Goal: Check status: Check status

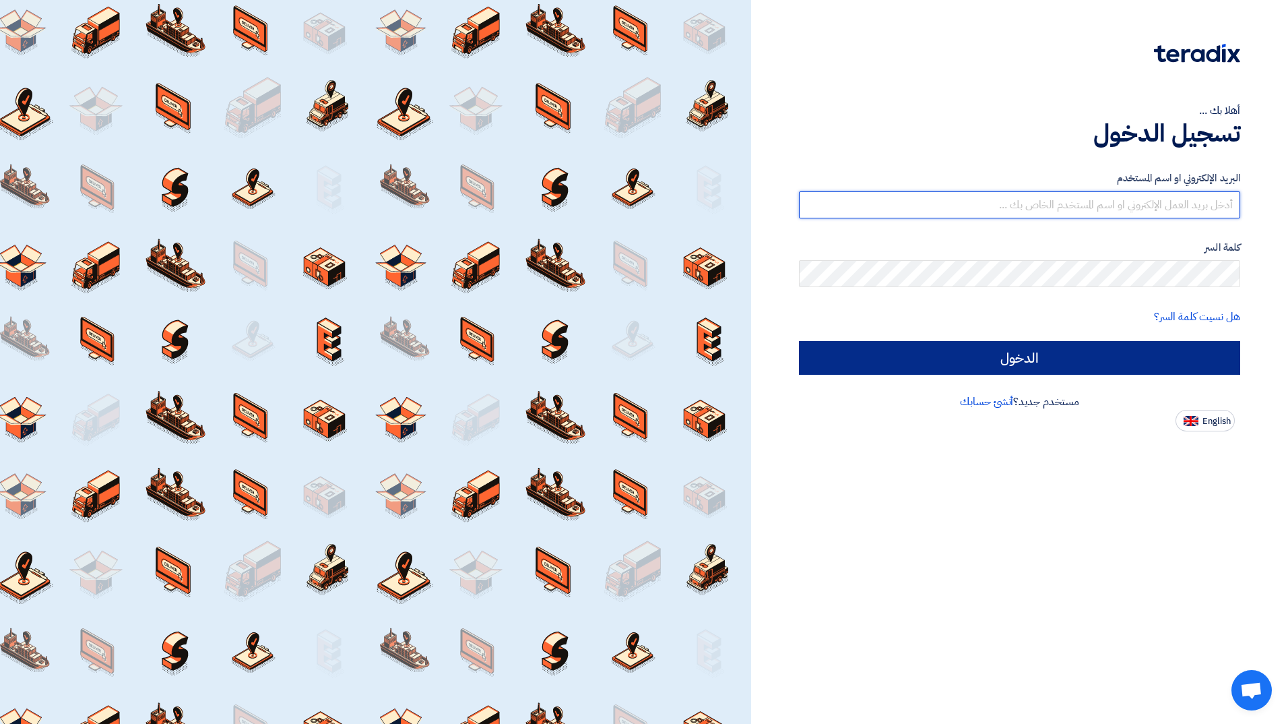
type input "hissah.alsubaie@cenomi.com"
click at [1052, 361] on input "الدخول" at bounding box center [1019, 358] width 441 height 34
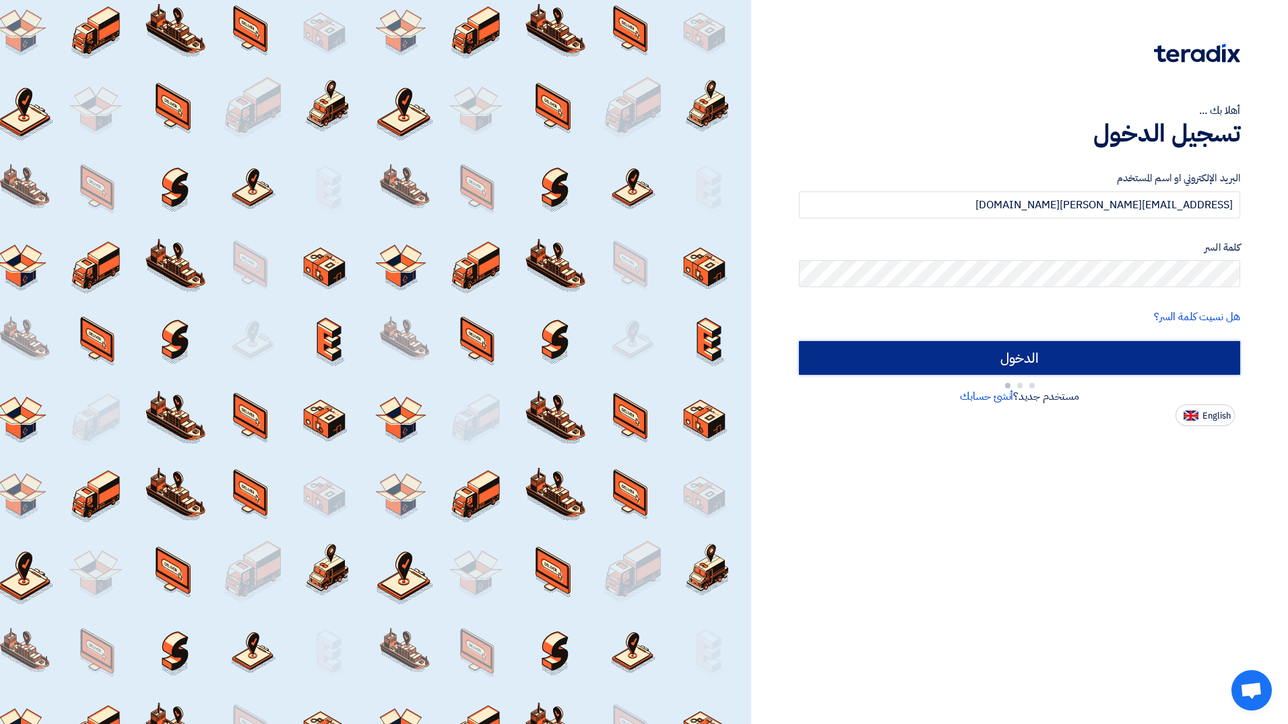
type input "Sign in"
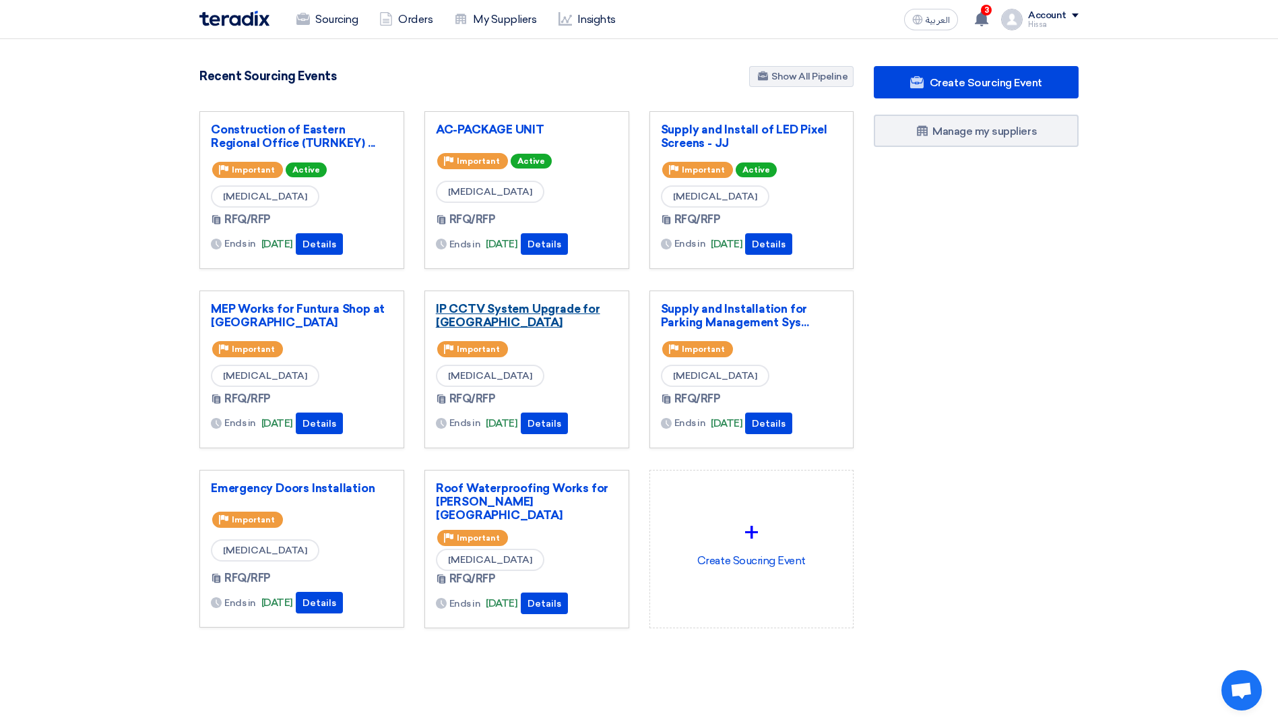
click at [534, 312] on link "IP CCTV System Upgrade for Makkah Mall" at bounding box center [527, 315] width 182 height 27
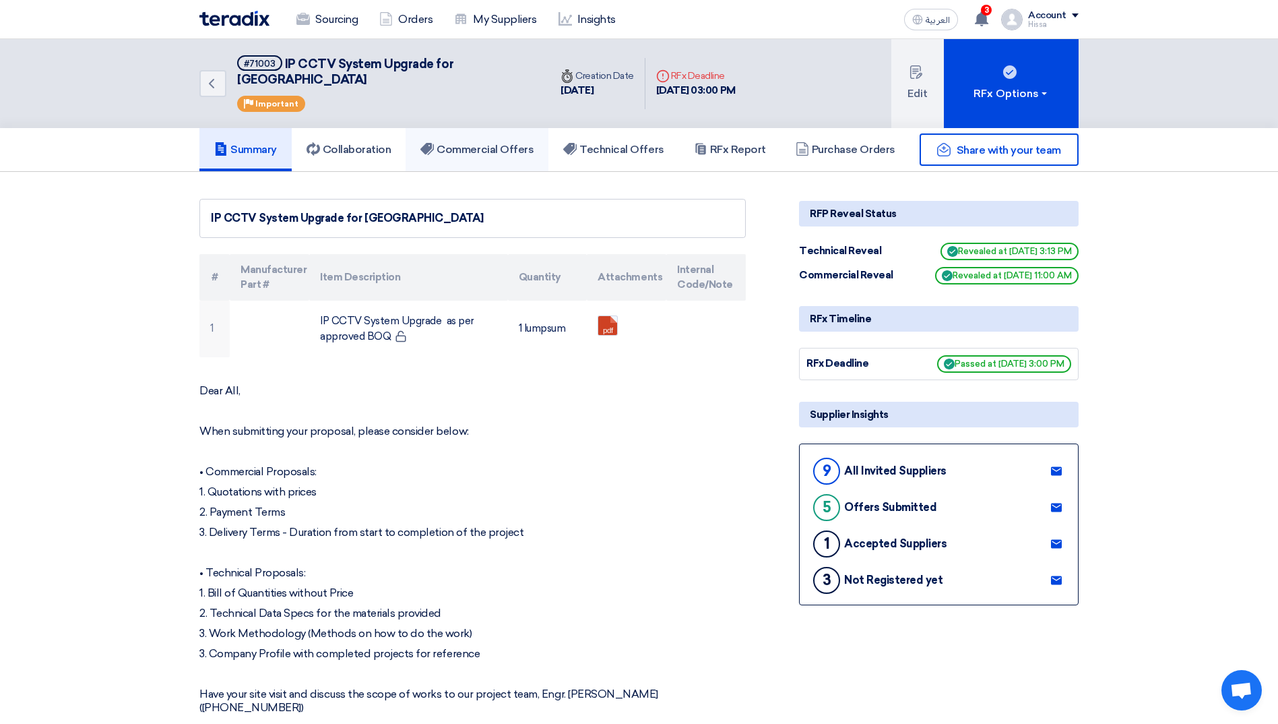
click at [468, 128] on link "Commercial Offers" at bounding box center [477, 149] width 143 height 43
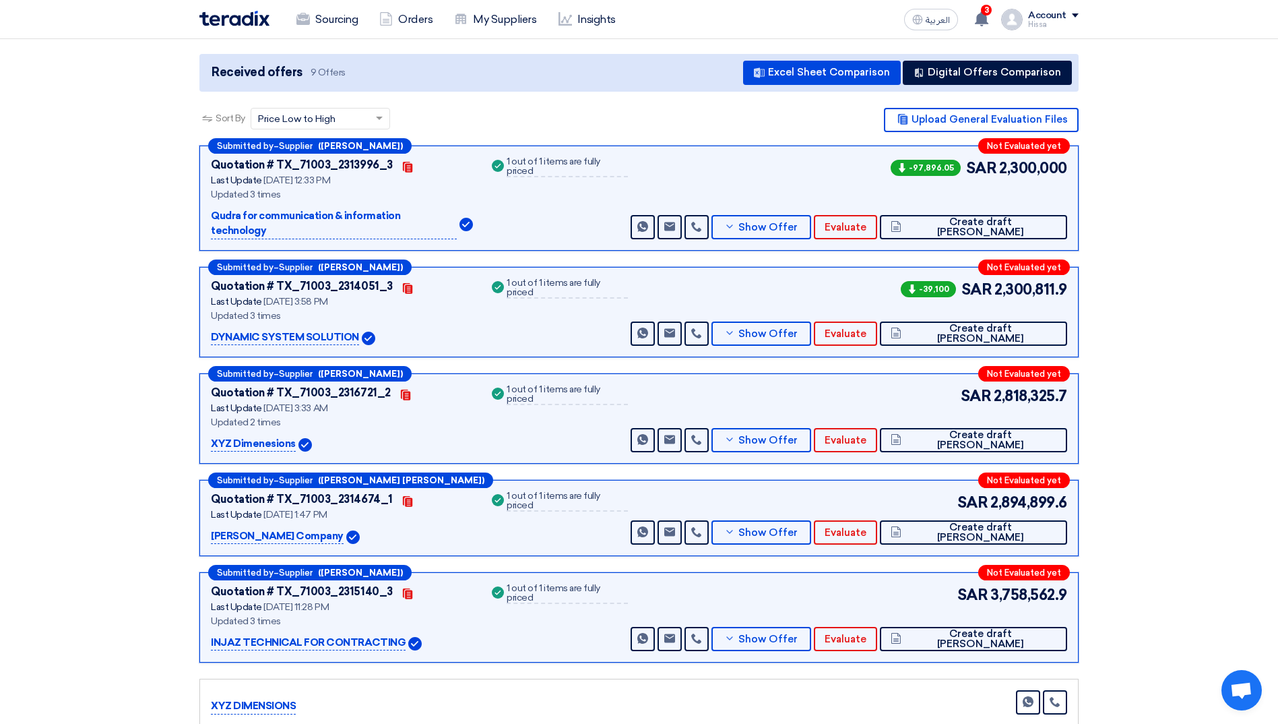
scroll to position [202, 0]
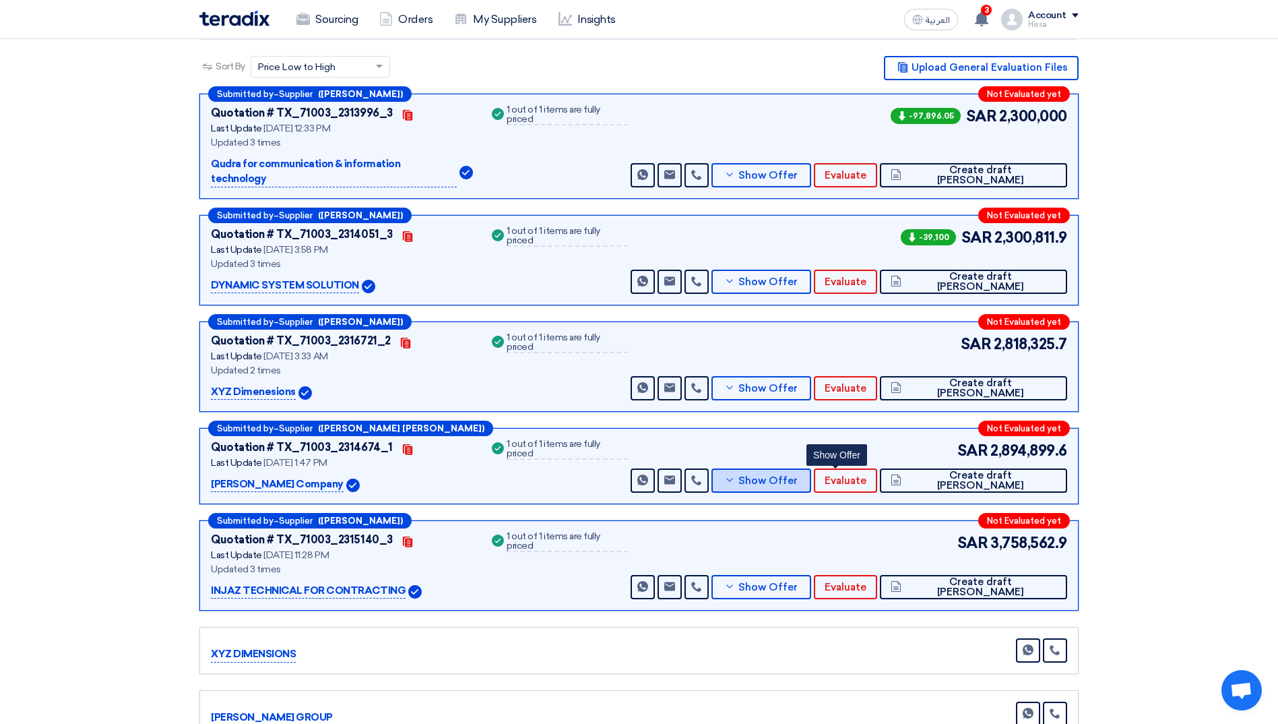
click at [798, 476] on span "Show Offer" at bounding box center [767, 481] width 59 height 10
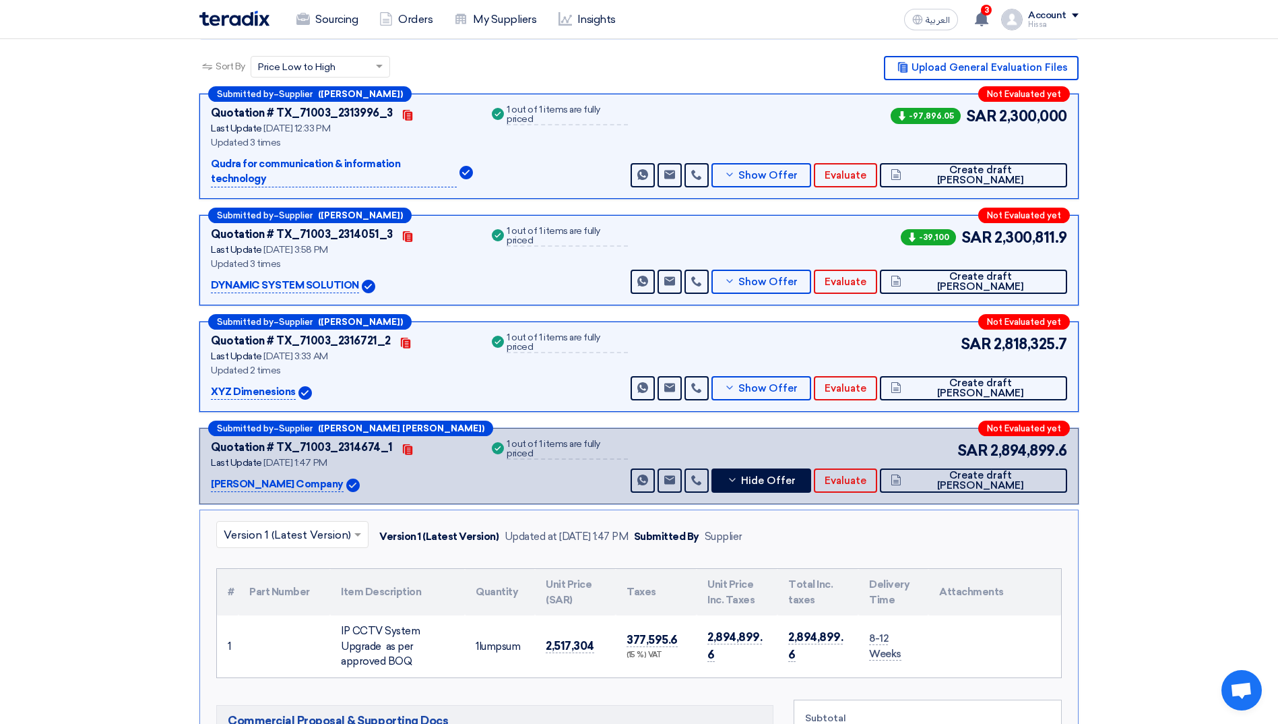
click at [348, 523] on div at bounding box center [292, 534] width 151 height 22
click at [1162, 523] on section "Received offers 9 Offers Excel Sheet Comparison Digital Offers Comparison Sort …" at bounding box center [639, 737] width 1278 height 1535
